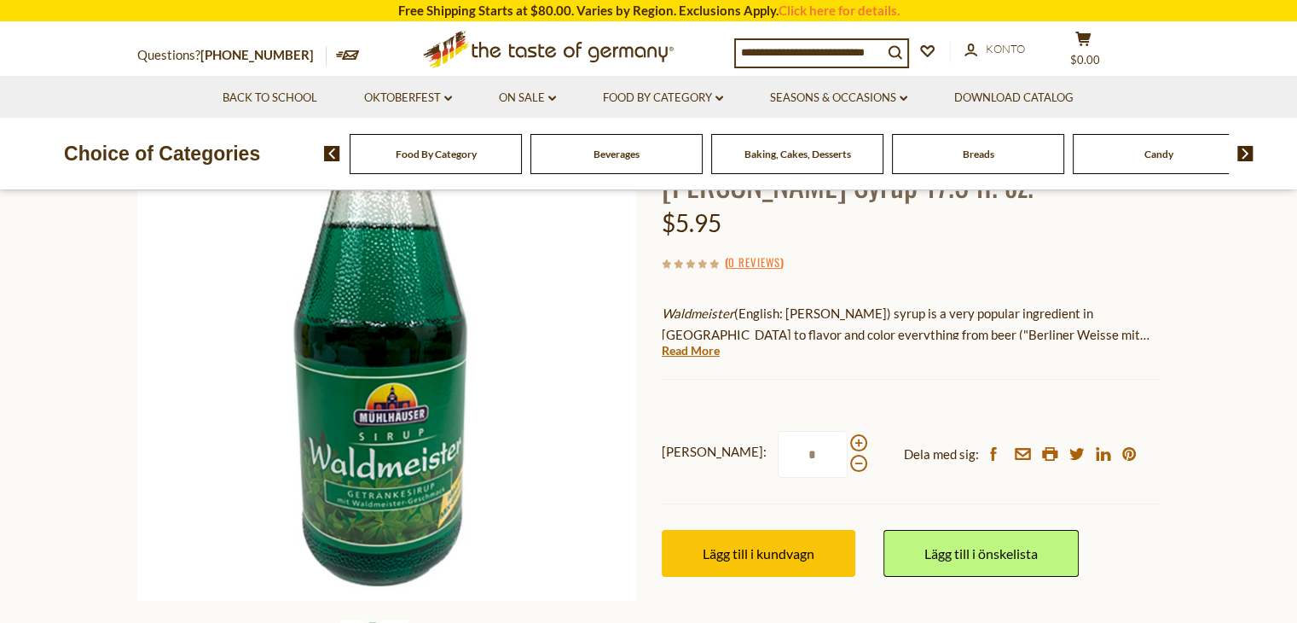
scroll to position [217, 0]
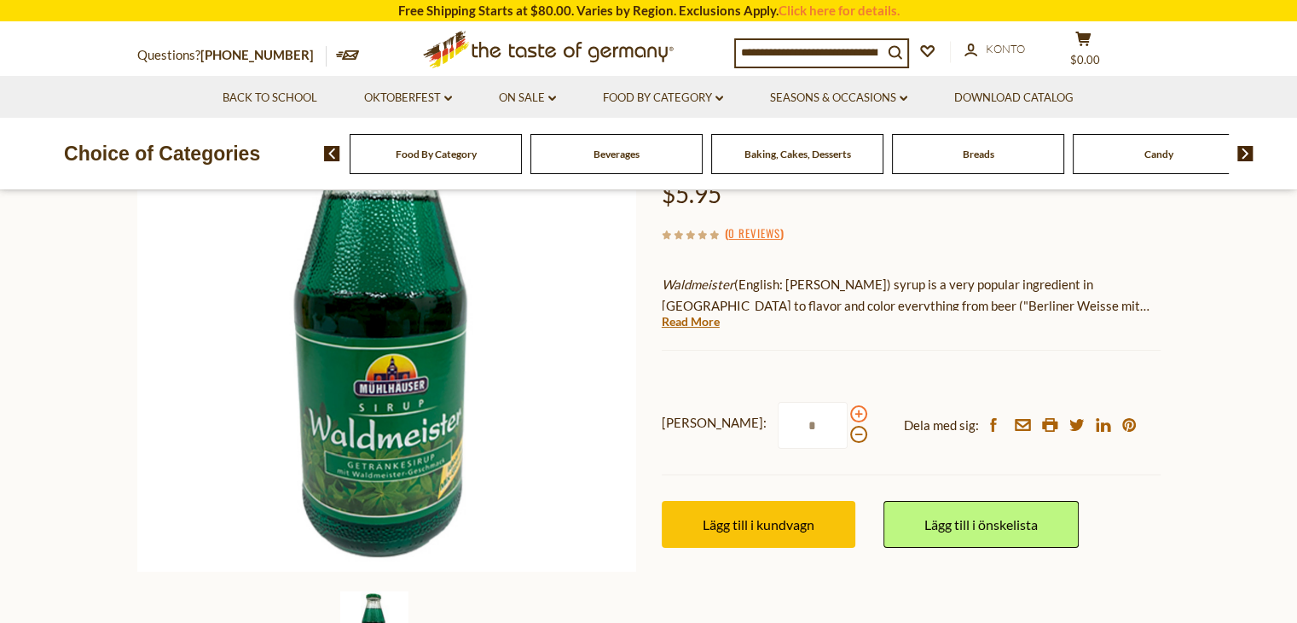
click at [850, 412] on span at bounding box center [858, 413] width 17 height 17
click at [787, 412] on input "*" at bounding box center [813, 425] width 70 height 47
click at [850, 412] on span at bounding box center [858, 413] width 17 height 17
click at [787, 412] on input "*" at bounding box center [813, 425] width 70 height 47
click at [850, 412] on span at bounding box center [858, 413] width 17 height 17
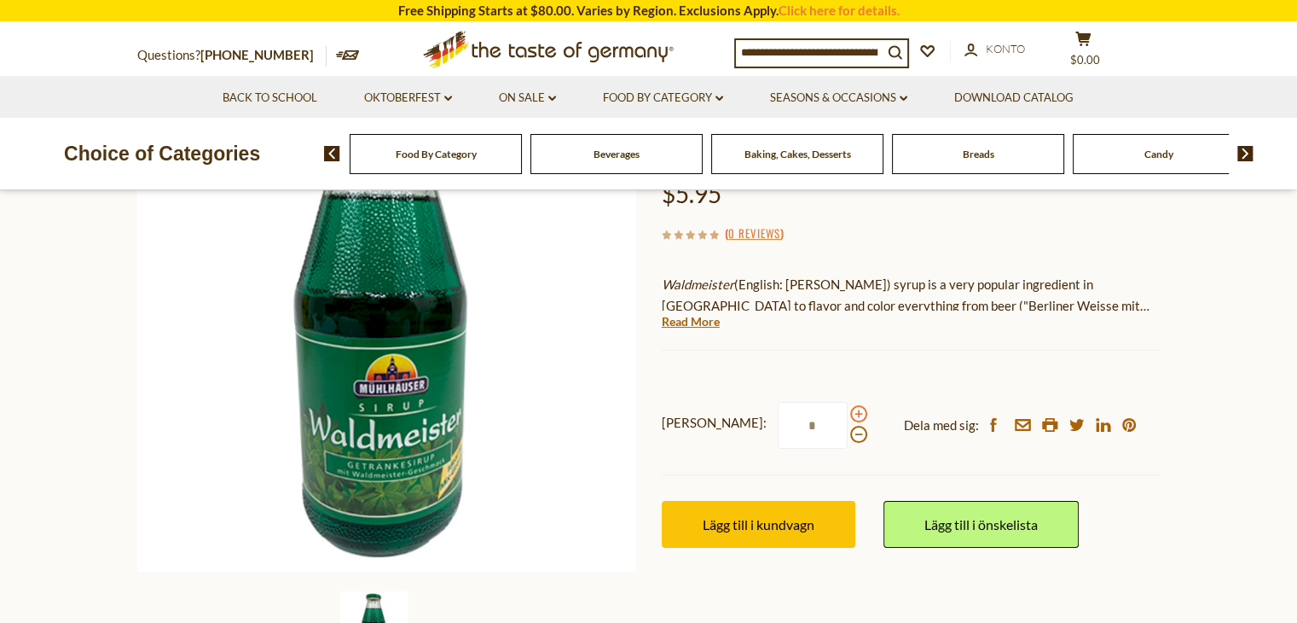
click at [787, 412] on input "*" at bounding box center [813, 425] width 70 height 47
click at [850, 412] on span at bounding box center [858, 413] width 17 height 17
click at [787, 412] on input "*" at bounding box center [813, 425] width 70 height 47
click at [850, 412] on span at bounding box center [858, 413] width 17 height 17
click at [787, 412] on input "*" at bounding box center [813, 425] width 70 height 47
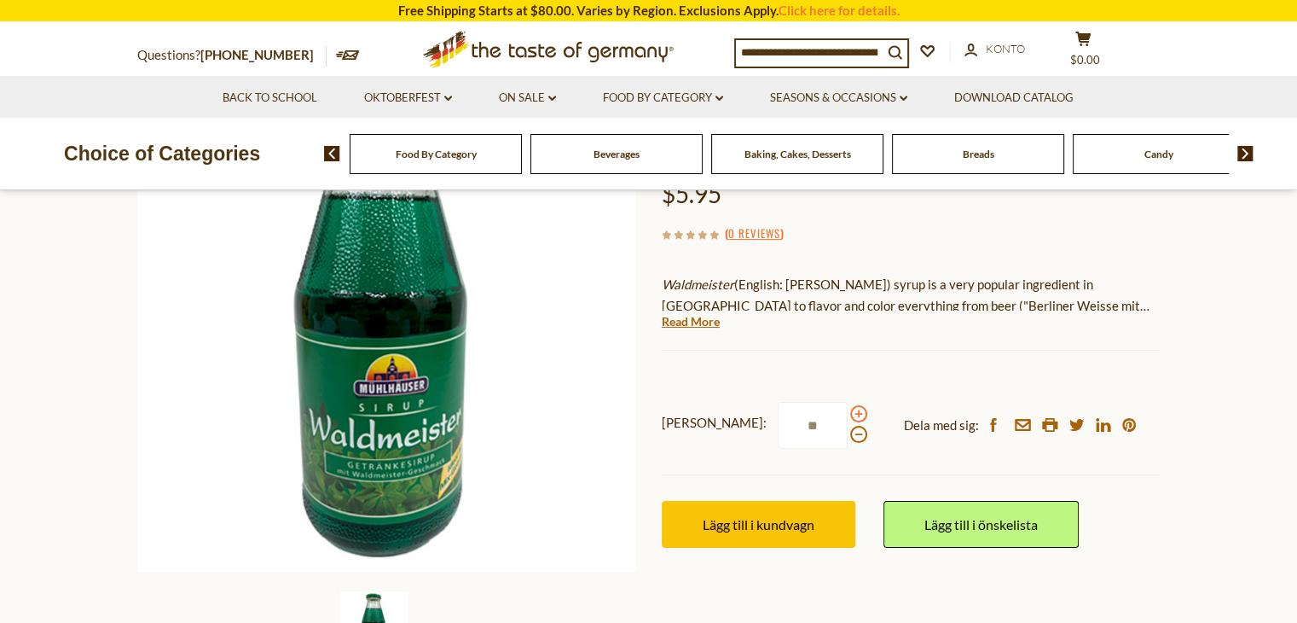
click at [850, 412] on span at bounding box center [858, 413] width 17 height 17
click at [787, 412] on input "**" at bounding box center [813, 425] width 70 height 47
click at [850, 412] on span at bounding box center [858, 413] width 17 height 17
click at [787, 412] on input "**" at bounding box center [813, 425] width 70 height 47
click at [850, 432] on span at bounding box center [858, 434] width 17 height 17
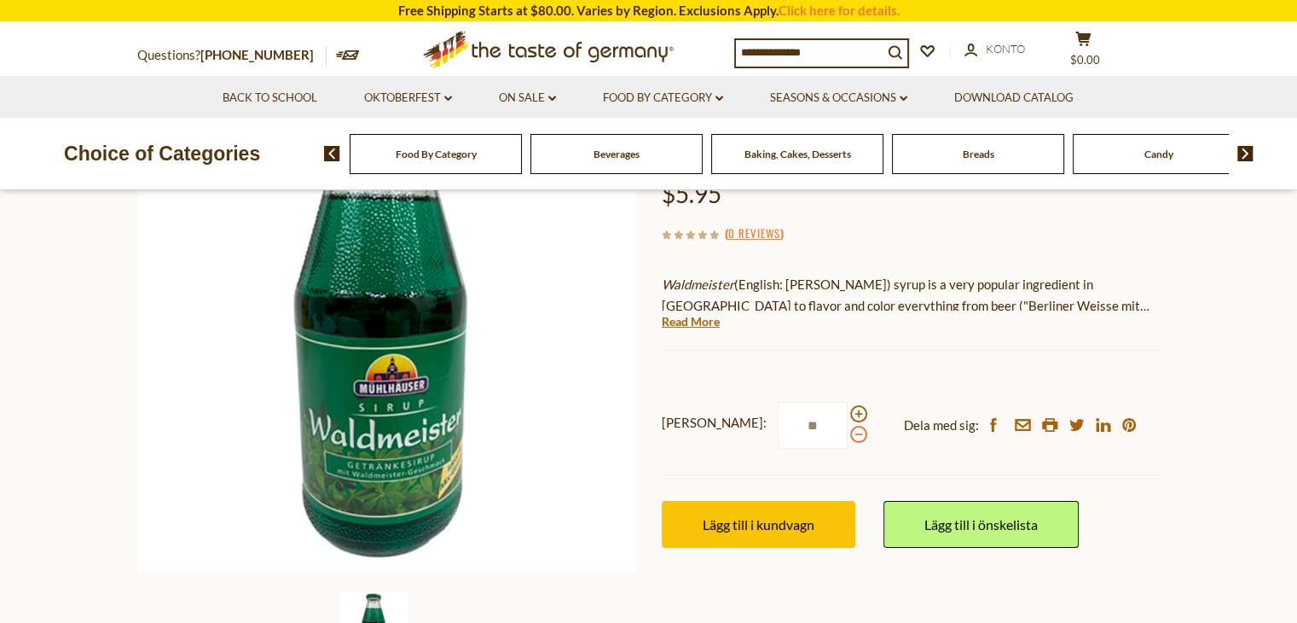
click at [785, 432] on input "**" at bounding box center [813, 425] width 70 height 47
click at [850, 432] on span at bounding box center [858, 434] width 17 height 17
click at [785, 432] on input "**" at bounding box center [813, 425] width 70 height 47
click at [850, 432] on span at bounding box center [858, 434] width 17 height 17
click at [785, 432] on input "**" at bounding box center [813, 425] width 70 height 47
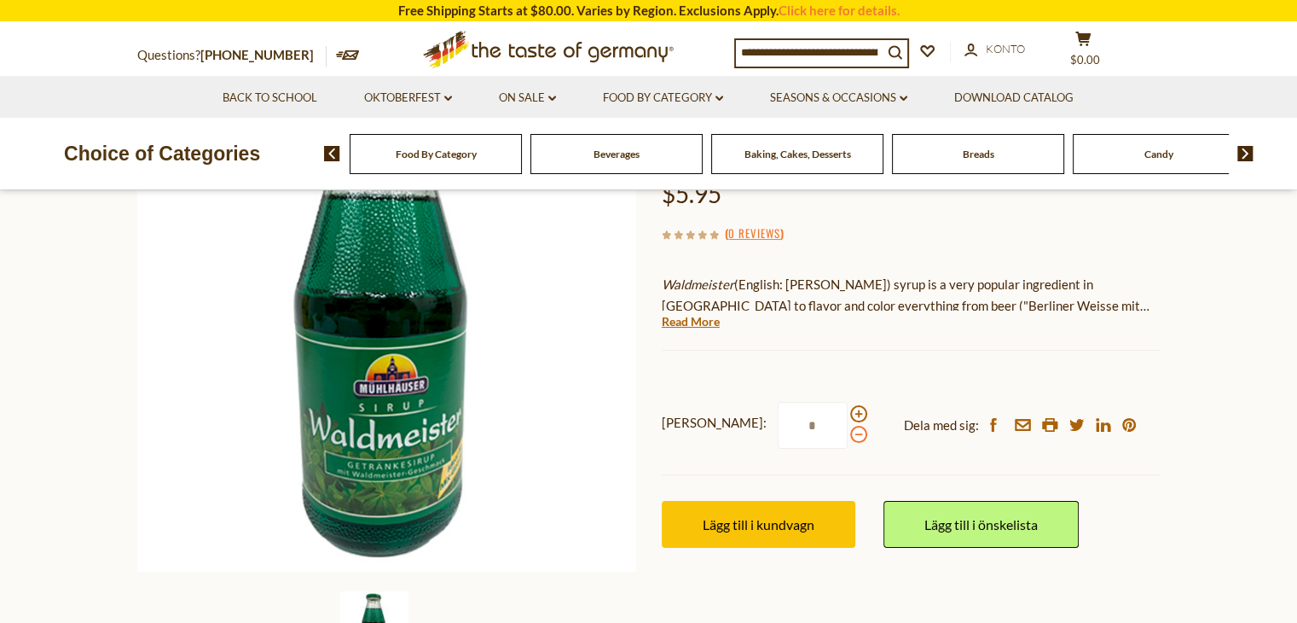
click at [850, 432] on span at bounding box center [858, 434] width 17 height 17
click at [785, 432] on input "*" at bounding box center [813, 425] width 70 height 47
click at [850, 432] on span at bounding box center [858, 434] width 17 height 17
click at [785, 432] on input "*" at bounding box center [813, 425] width 70 height 47
click at [850, 432] on span at bounding box center [858, 434] width 17 height 17
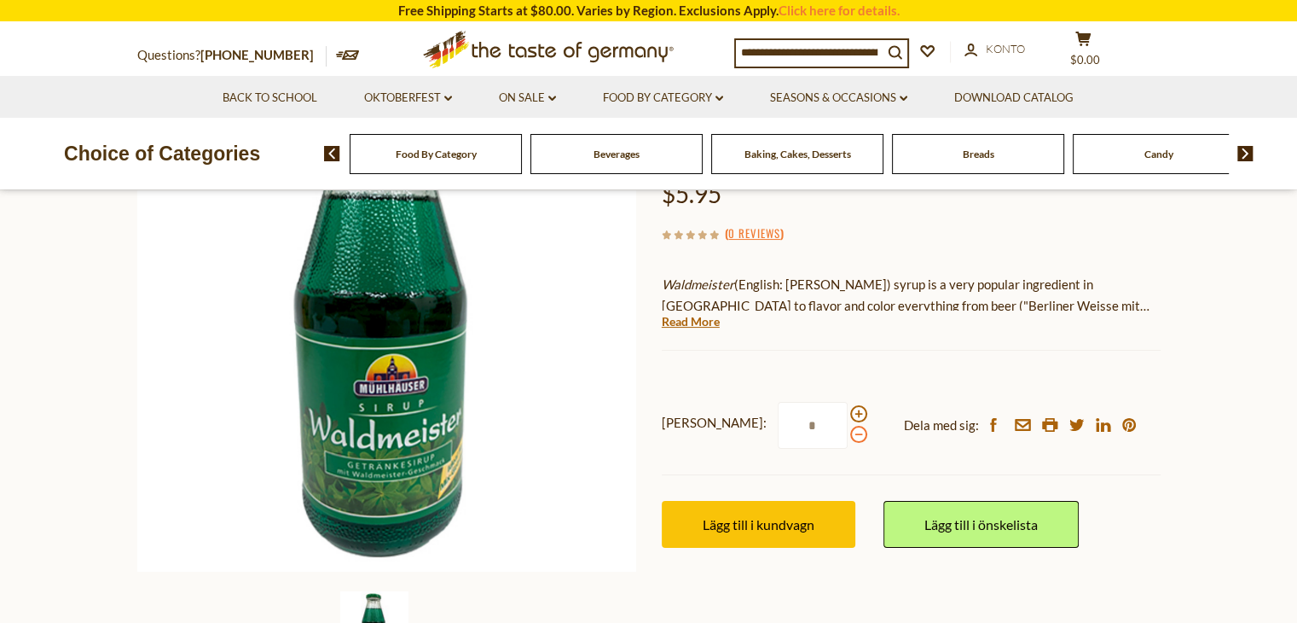
click at [785, 432] on input "*" at bounding box center [813, 425] width 70 height 47
click at [850, 417] on span at bounding box center [858, 413] width 17 height 17
click at [787, 417] on input "*" at bounding box center [813, 425] width 70 height 47
type input "*"
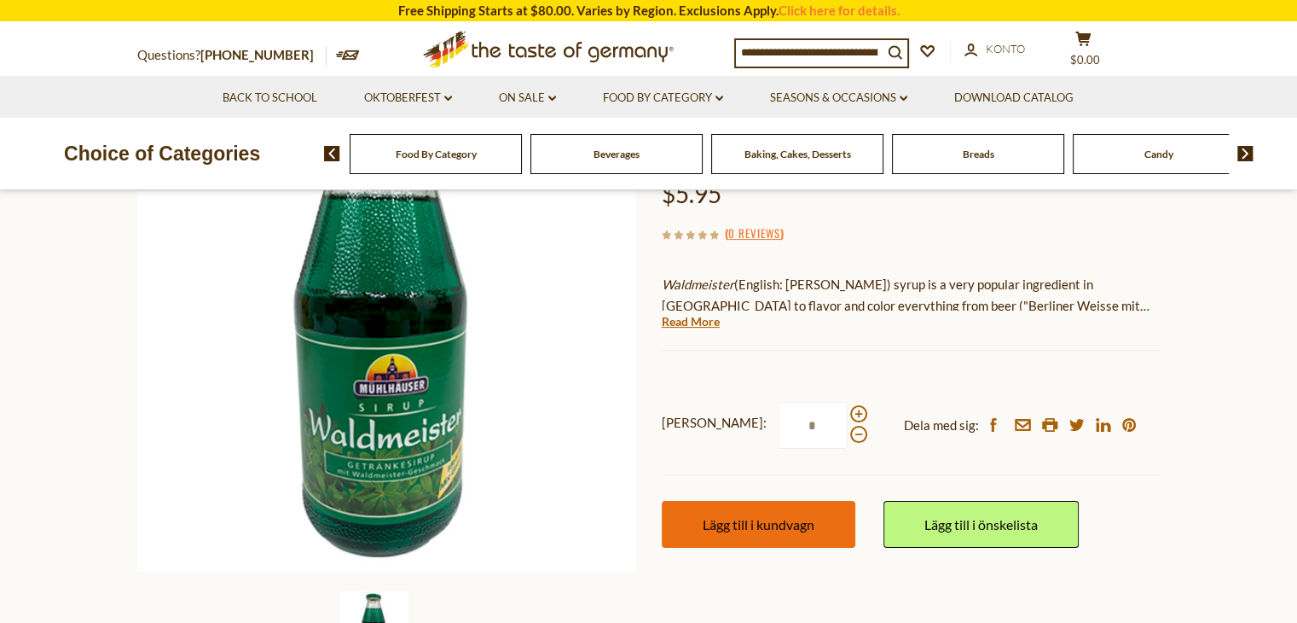
click at [797, 533] on button "Lägg till i kundvagn" at bounding box center [759, 524] width 194 height 47
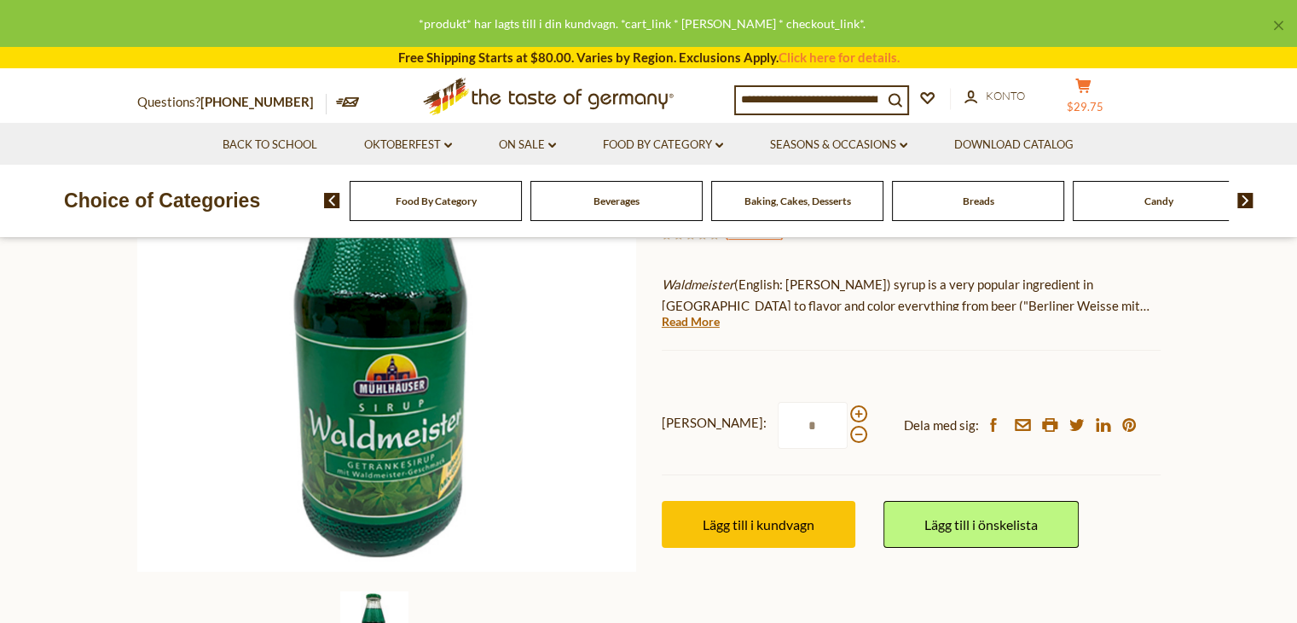
click at [1082, 104] on span "$29.75" at bounding box center [1085, 107] width 37 height 14
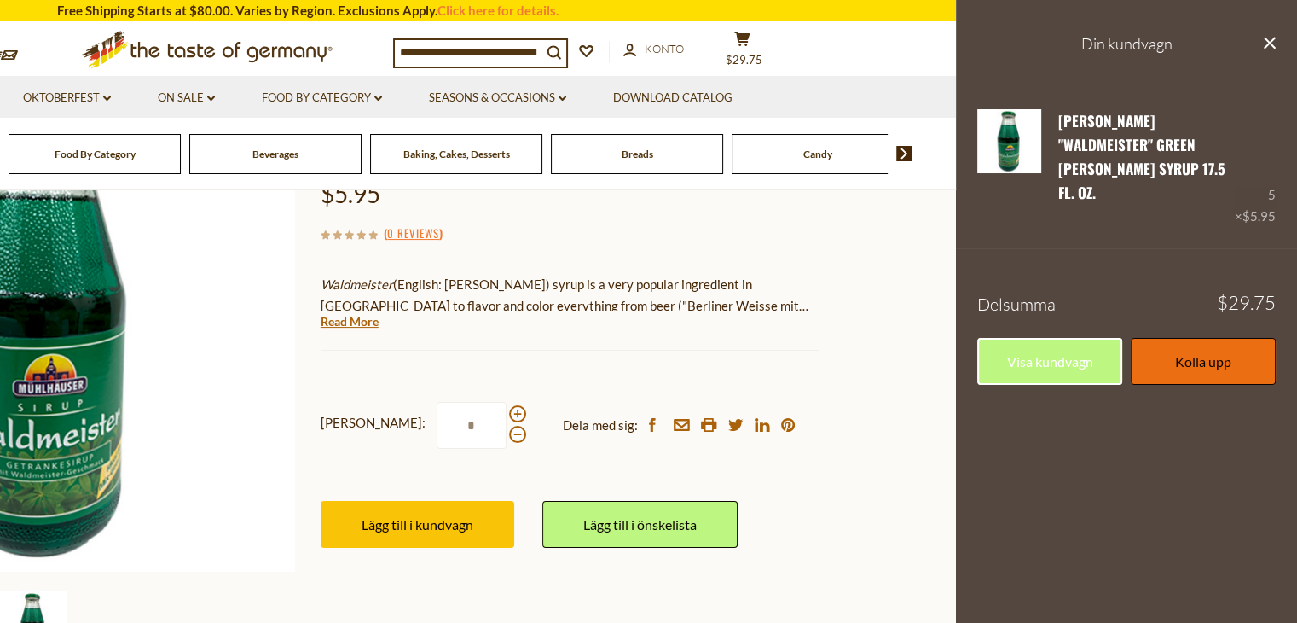
click at [1203, 351] on link "Kolla upp" at bounding box center [1203, 361] width 145 height 47
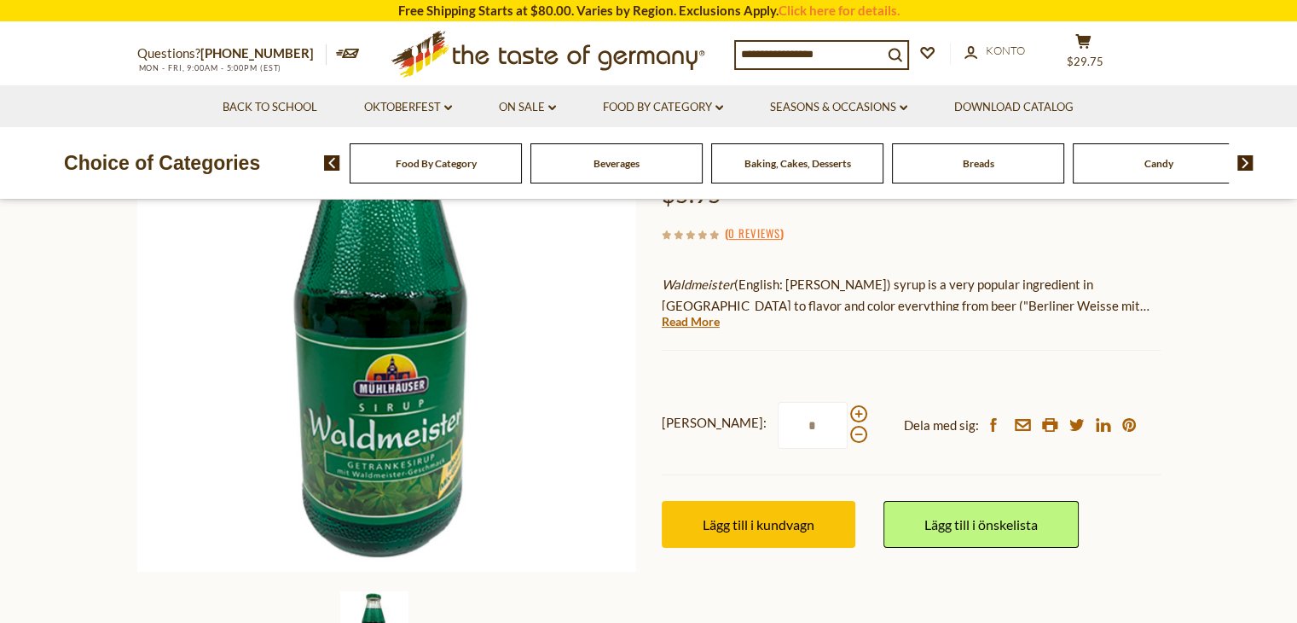
scroll to position [217, 0]
click at [434, 159] on span "Food By Category" at bounding box center [436, 163] width 81 height 13
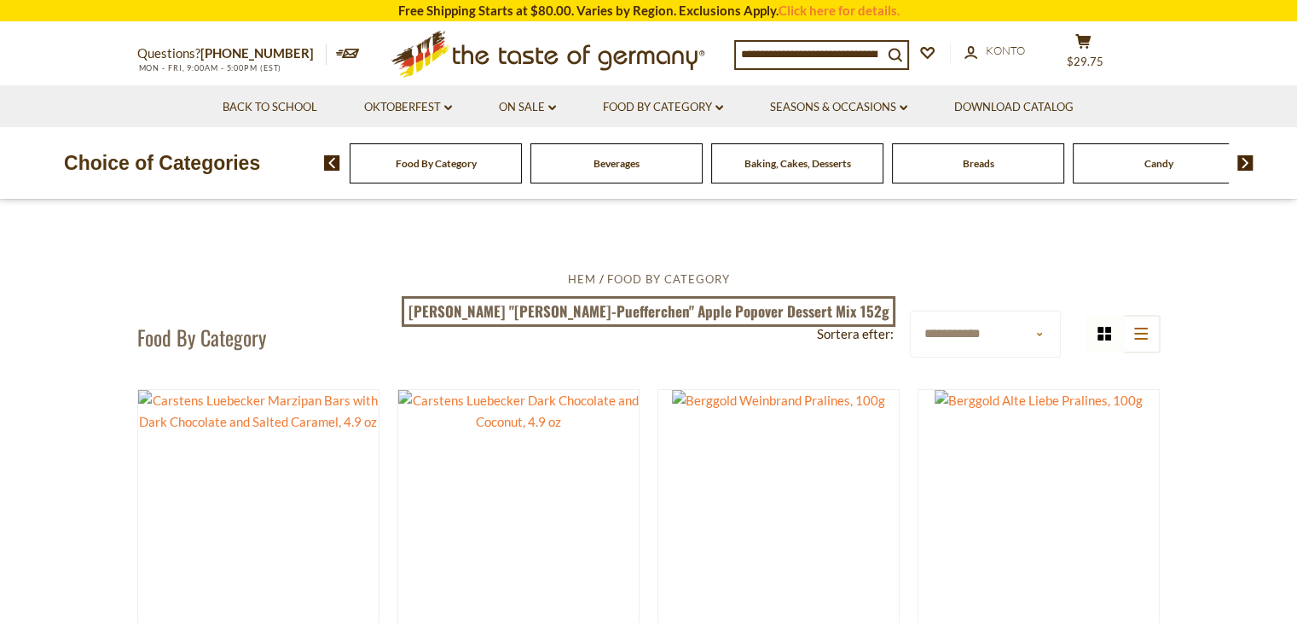
click at [771, 50] on input at bounding box center [809, 54] width 147 height 24
